Goal: Transaction & Acquisition: Purchase product/service

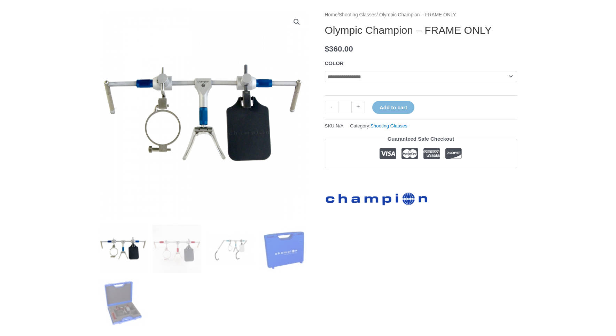
scroll to position [86, 0]
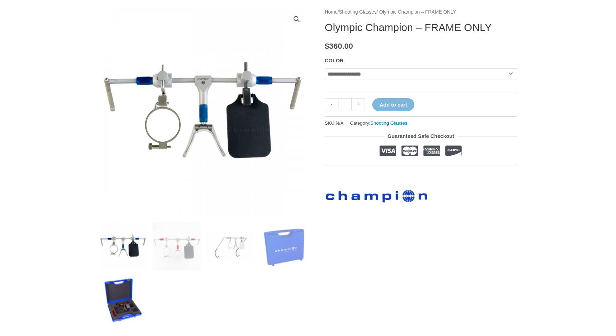
click at [118, 310] on img at bounding box center [123, 299] width 48 height 48
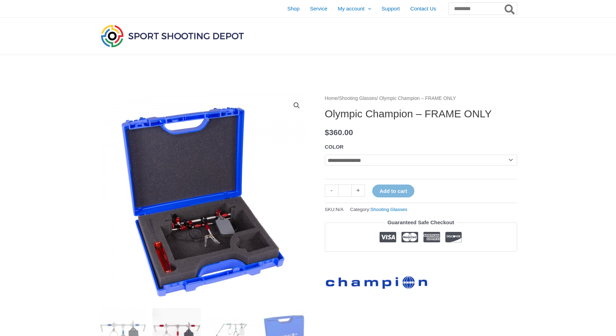
scroll to position [0, 0]
click at [287, 8] on span "Shop" at bounding box center [293, 8] width 12 height 17
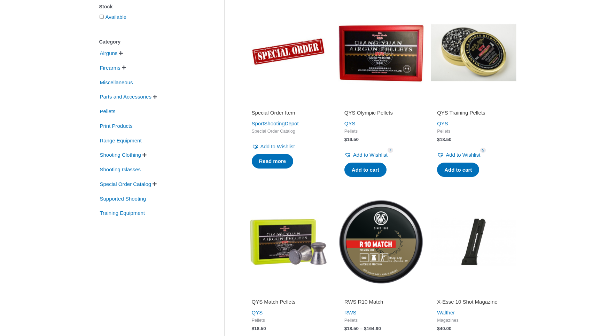
scroll to position [138, 0]
click at [126, 69] on span "" at bounding box center [124, 67] width 4 height 5
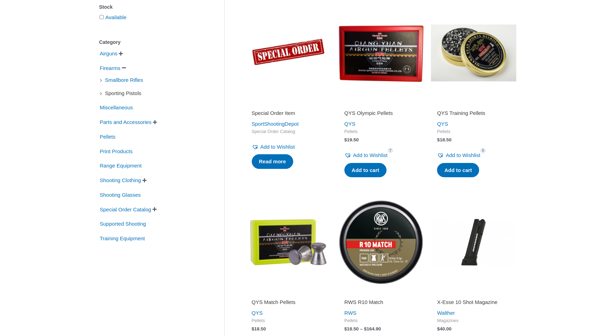
click at [127, 94] on span "Sporting Pistols" at bounding box center [123, 93] width 38 height 12
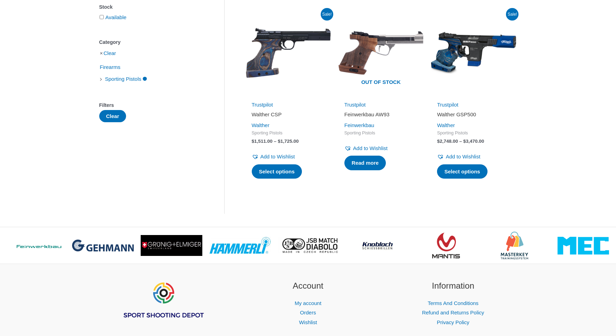
click at [103, 53] on li "Clear" at bounding box center [151, 53] width 104 height 12
click at [101, 54] on li "Clear" at bounding box center [151, 53] width 104 height 12
click at [102, 55] on li "Clear" at bounding box center [151, 53] width 104 height 12
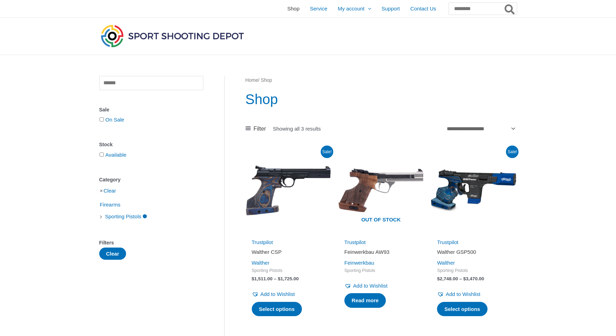
click at [287, 9] on span "Shop" at bounding box center [293, 8] width 12 height 17
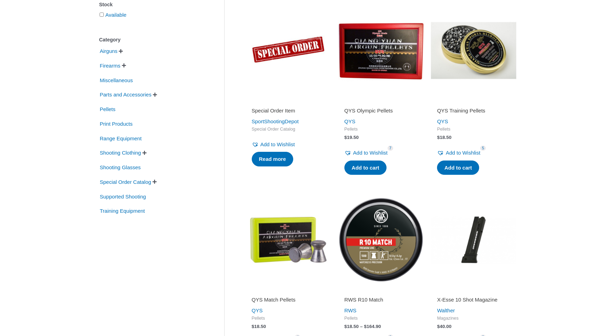
scroll to position [141, 0]
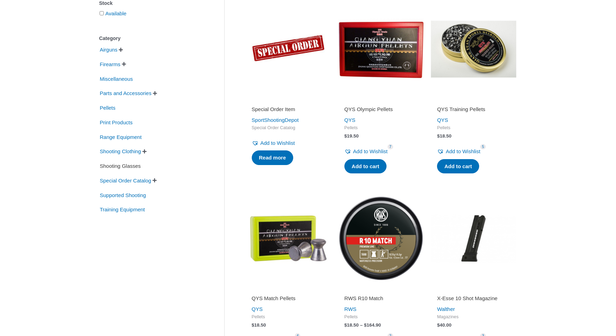
click at [124, 166] on span "Shooting Glasses" at bounding box center [120, 166] width 42 height 12
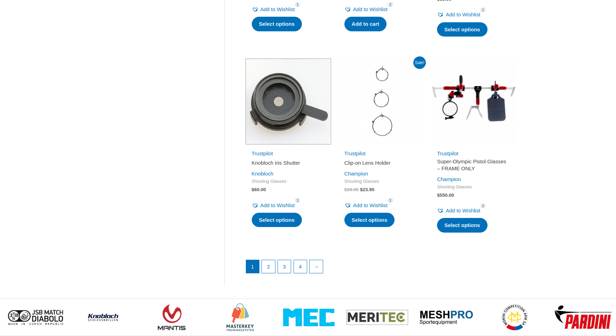
scroll to position [874, 0]
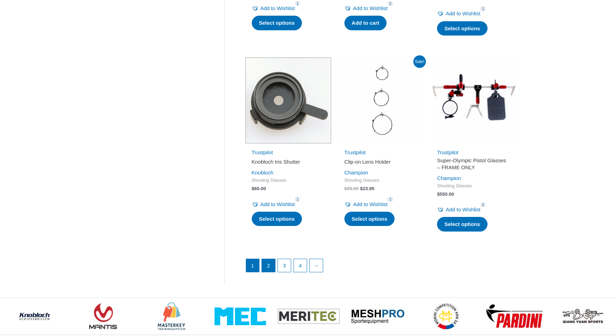
click at [270, 265] on link "2" at bounding box center [268, 265] width 13 height 13
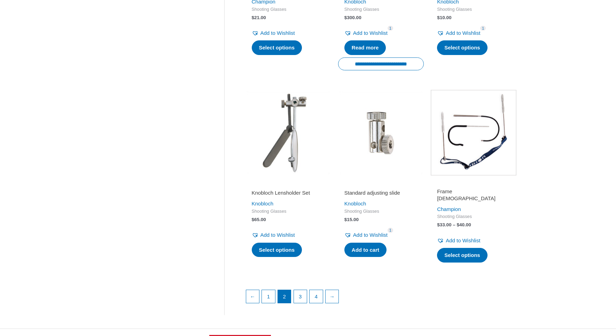
scroll to position [850, 0]
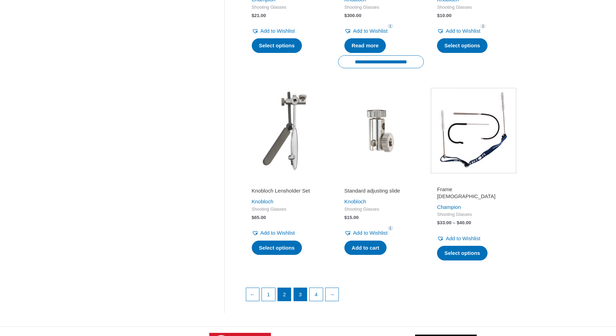
click at [301, 290] on link "3" at bounding box center [300, 294] width 13 height 13
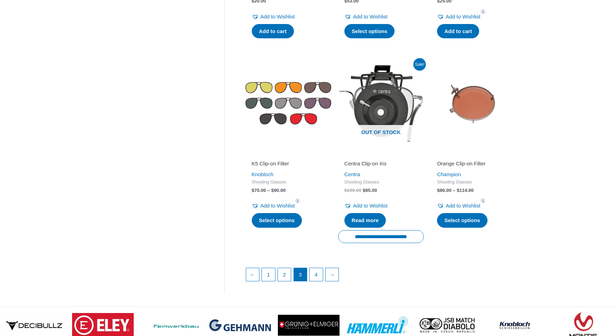
scroll to position [874, 0]
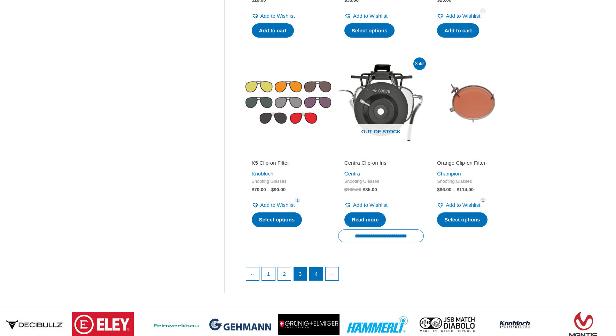
click at [319, 273] on link "4" at bounding box center [316, 273] width 13 height 13
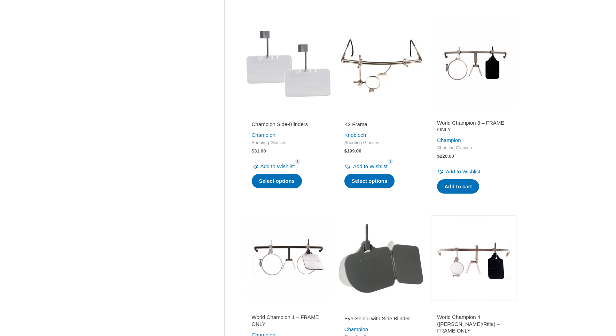
scroll to position [508, 0]
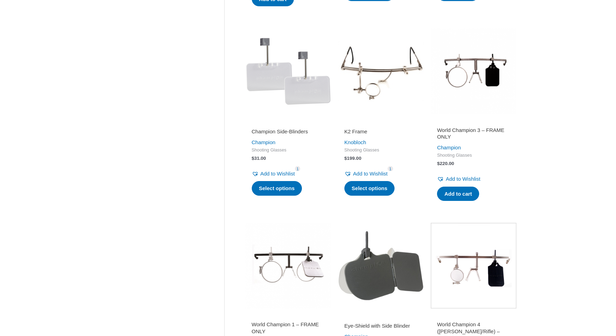
click at [475, 70] on img at bounding box center [474, 71] width 86 height 86
